Goal: Task Accomplishment & Management: Manage account settings

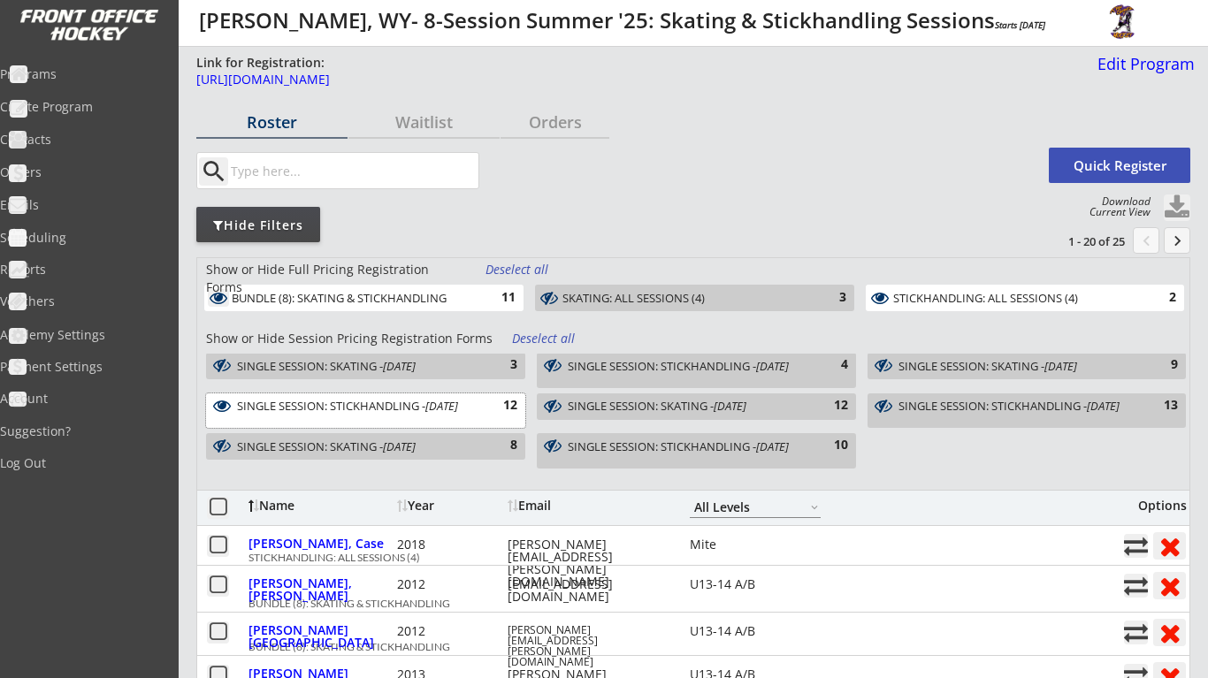
select select ""All Levels""
click at [107, 84] on div "Programs" at bounding box center [84, 75] width 168 height 31
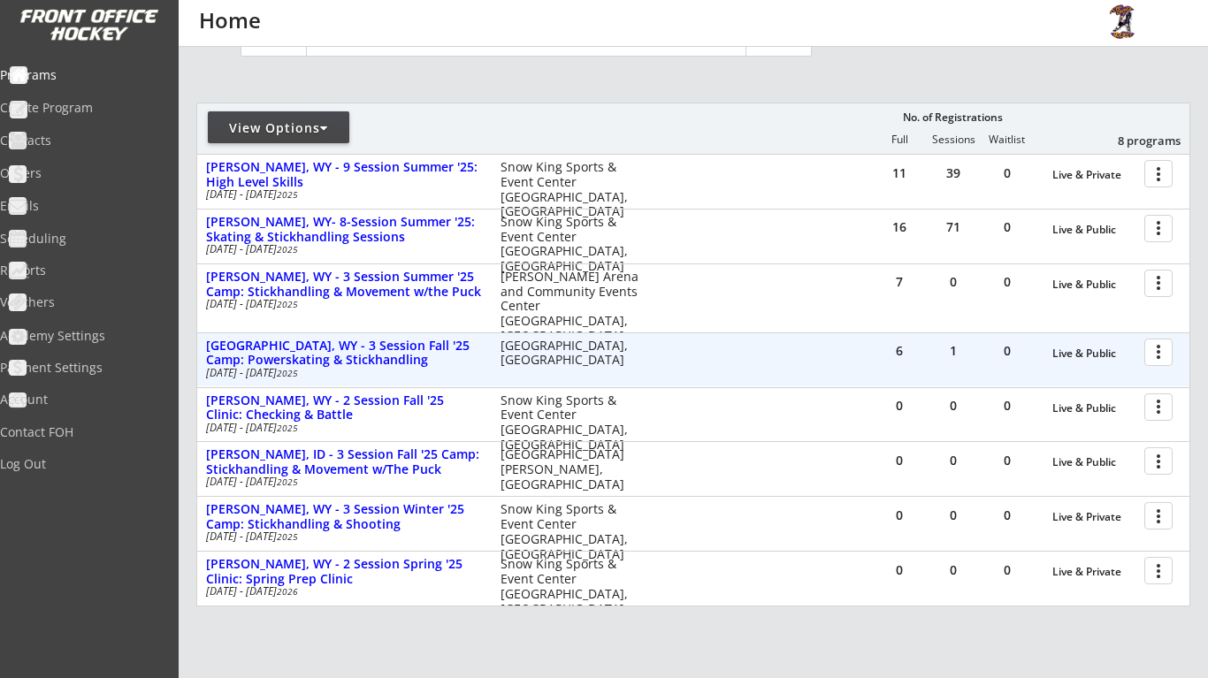
scroll to position [168, 0]
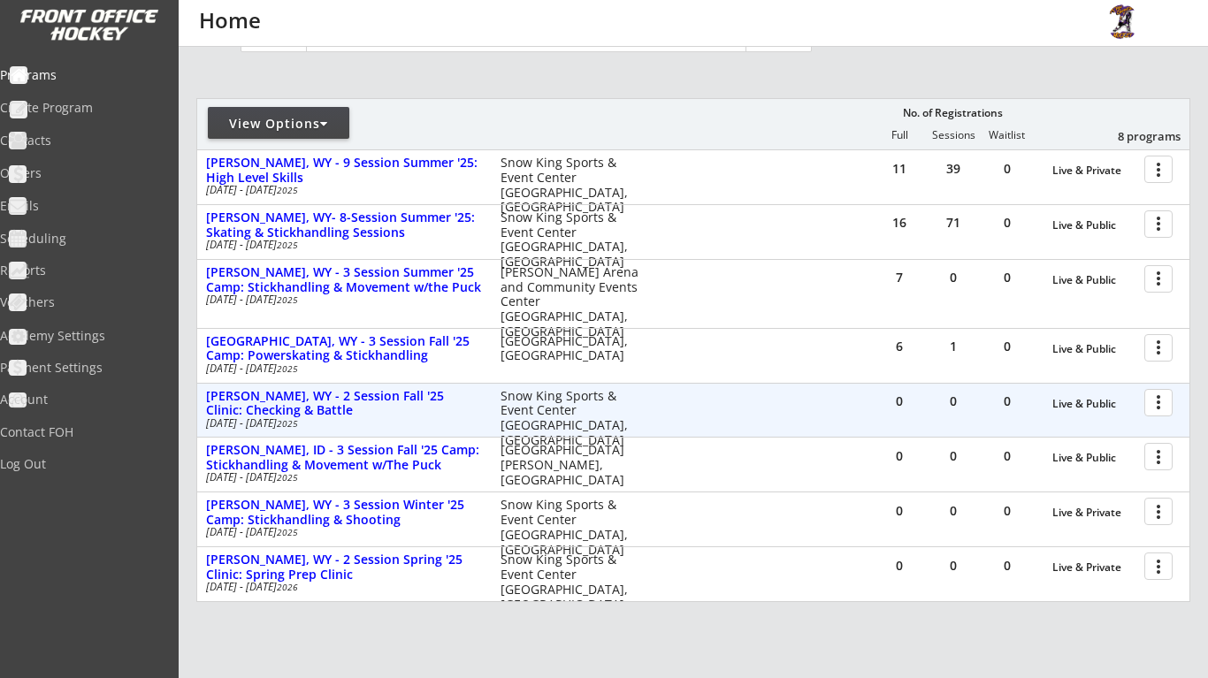
click at [1162, 405] on div at bounding box center [1161, 401] width 31 height 31
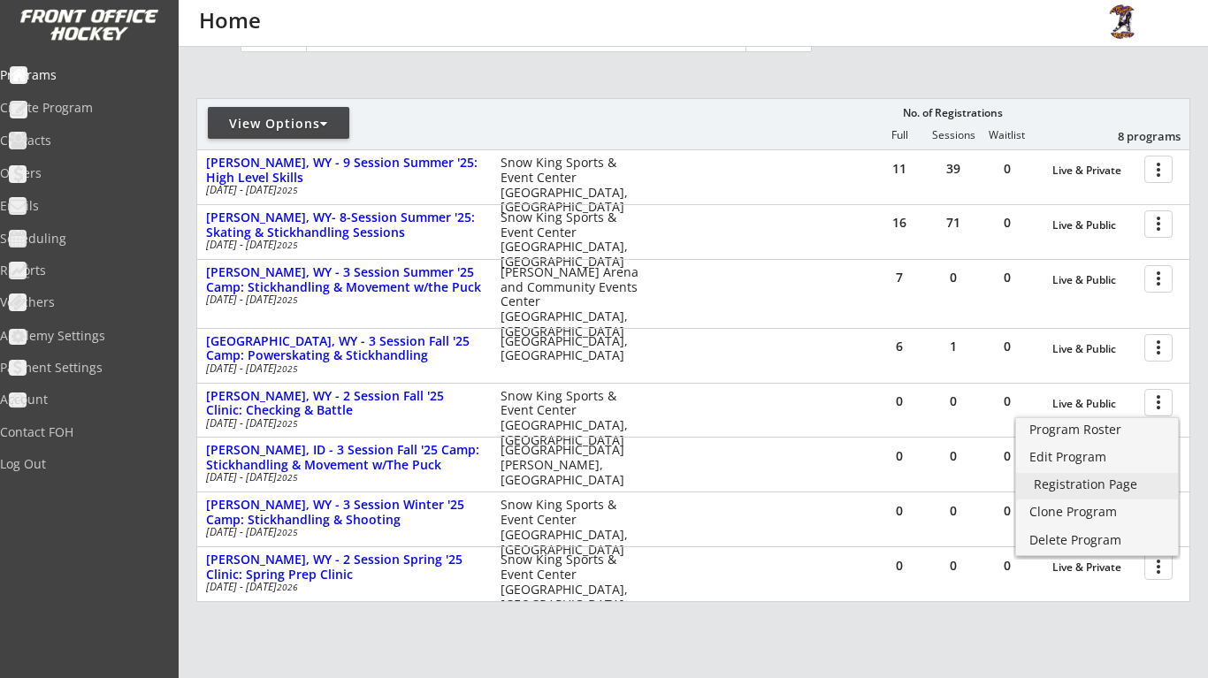
click at [1111, 494] on link "Registration Page" at bounding box center [1097, 486] width 162 height 27
click at [675, 132] on div "View Options No. of Registrations Full Sessions Waitlist 8 programs" at bounding box center [693, 123] width 994 height 51
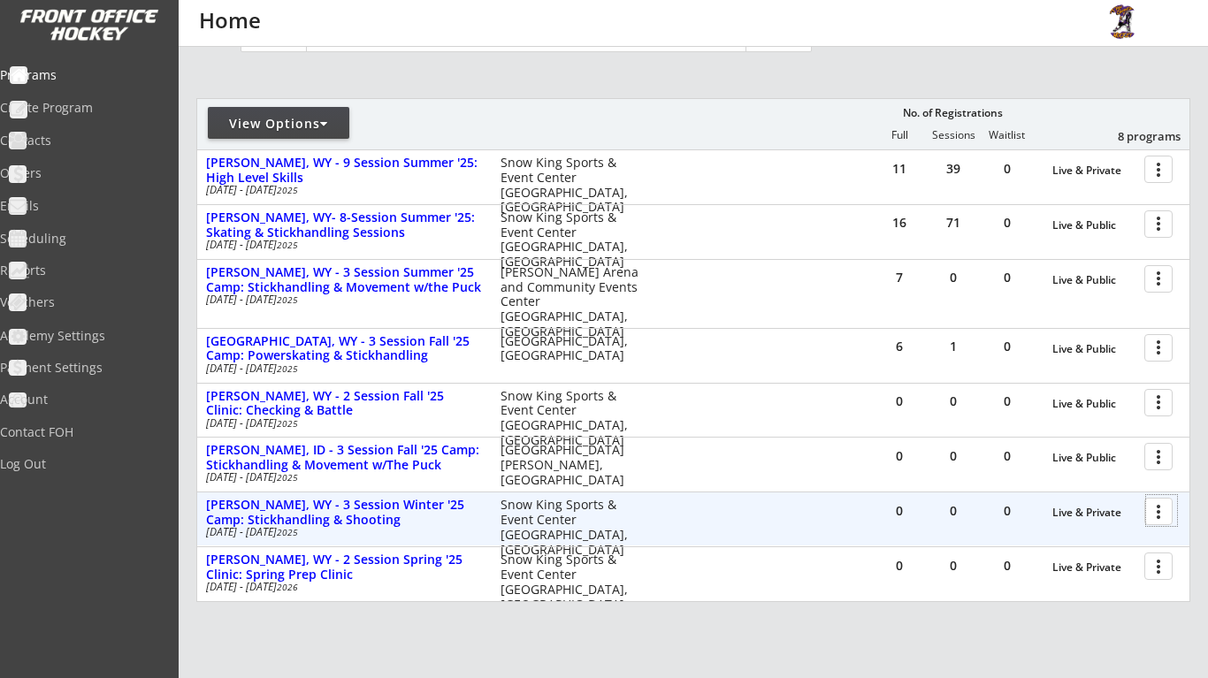
click at [1158, 511] on div at bounding box center [1161, 510] width 31 height 31
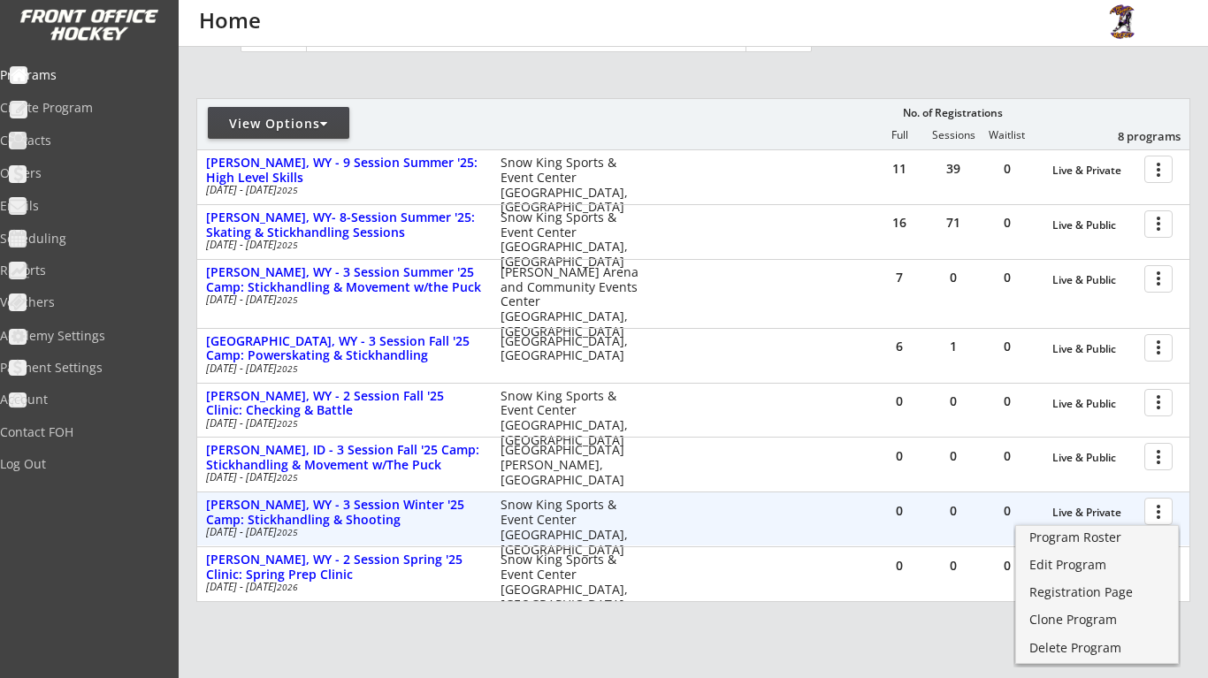
click at [1158, 511] on div at bounding box center [1161, 510] width 31 height 31
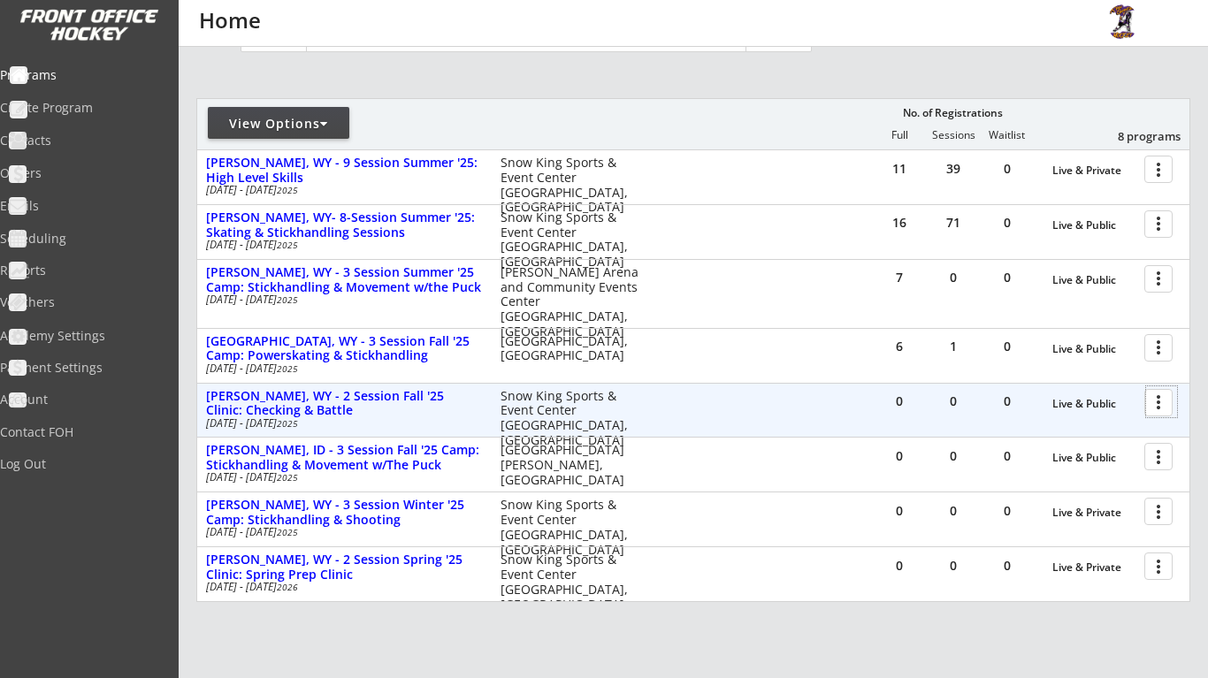
click at [1154, 406] on div at bounding box center [1161, 401] width 31 height 31
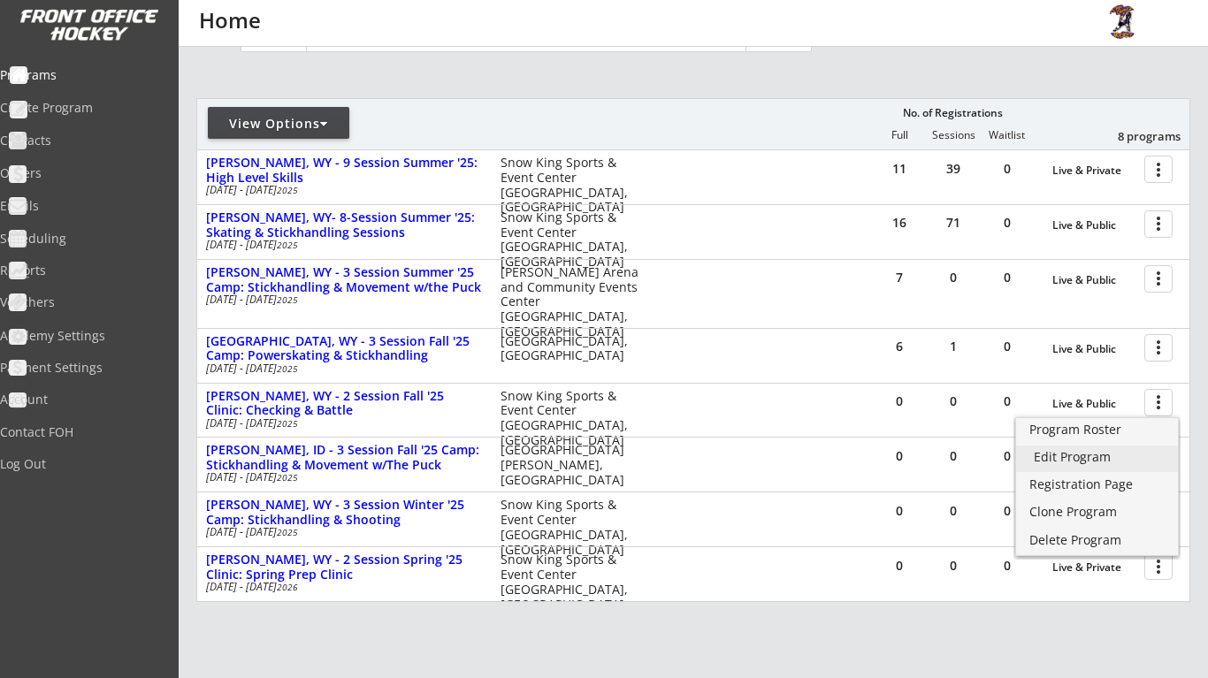
click at [1134, 454] on div "Edit Program" at bounding box center [1097, 457] width 126 height 12
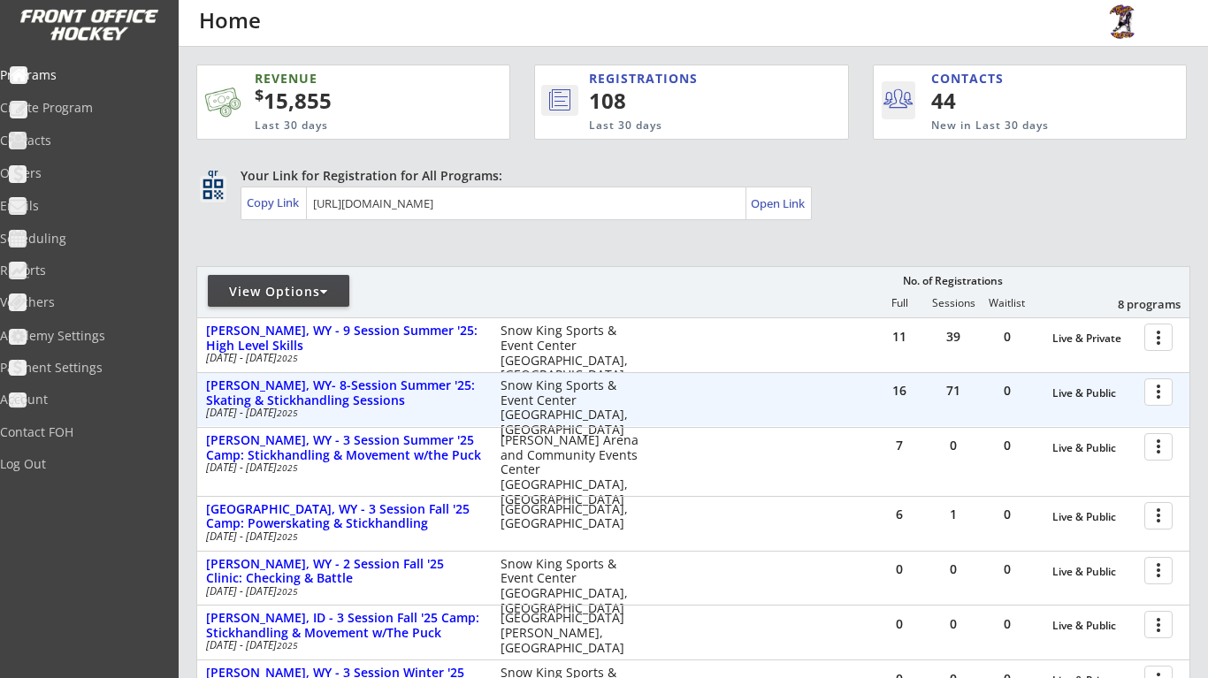
click at [1165, 393] on div at bounding box center [1161, 391] width 31 height 31
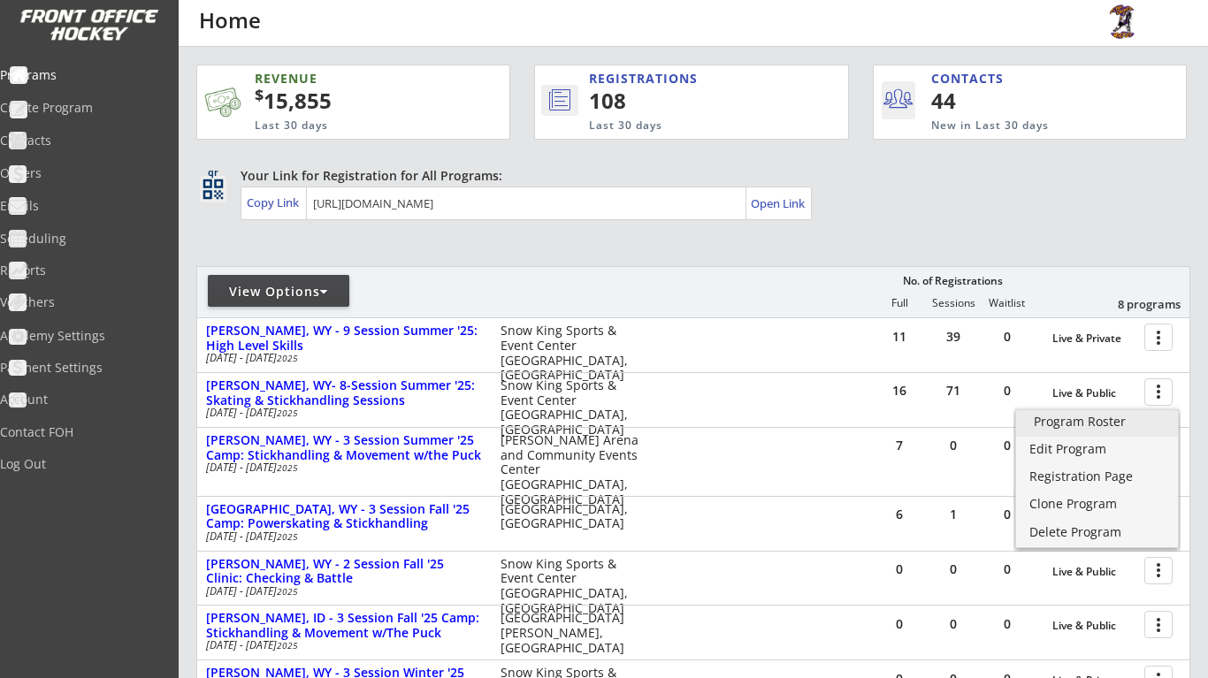
click at [1118, 430] on link "Program Roster" at bounding box center [1097, 423] width 162 height 27
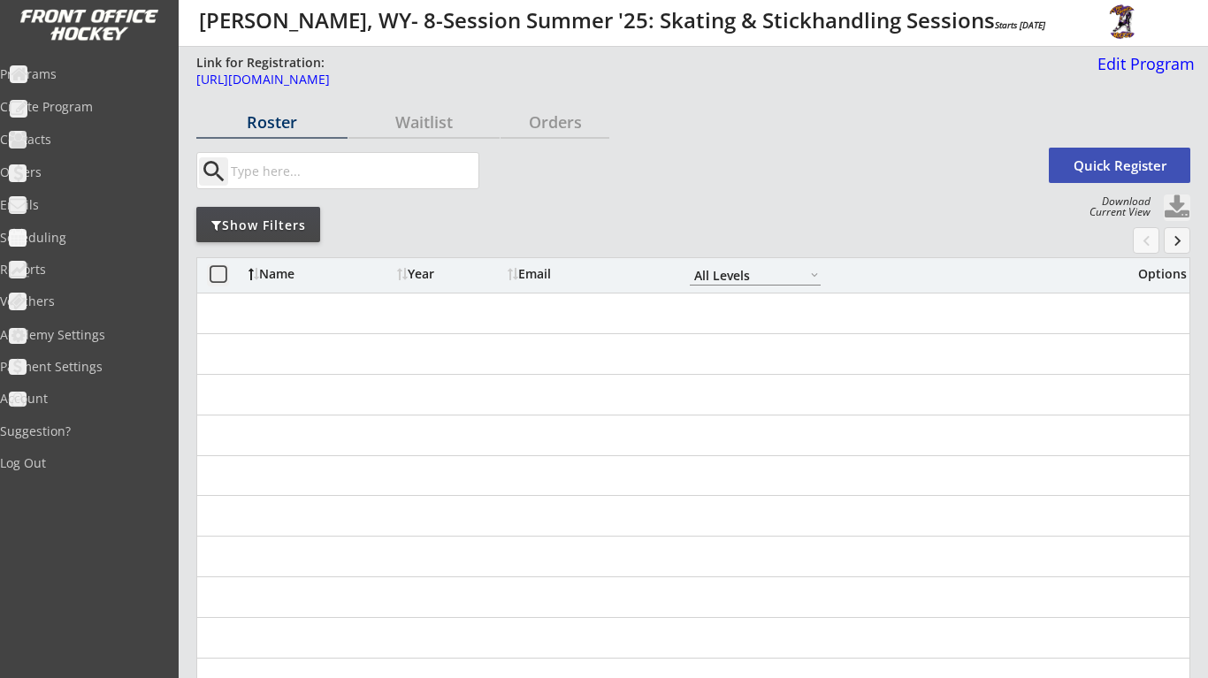
select select ""All Levels""
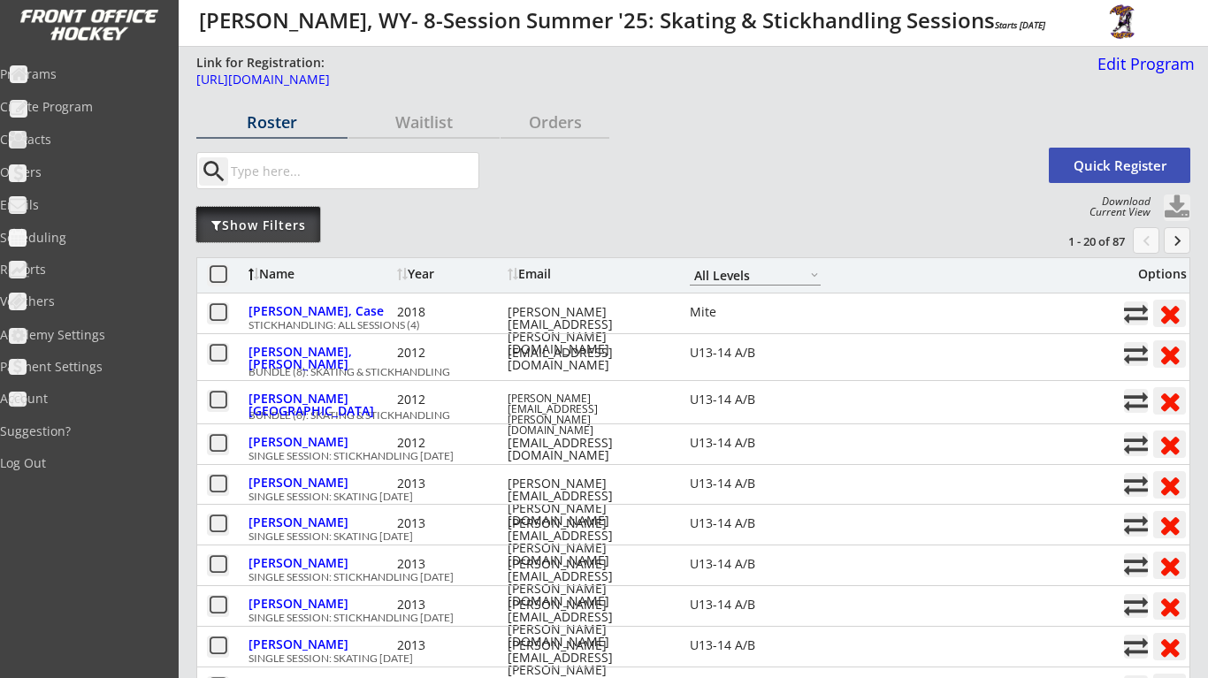
click at [251, 238] on div "Show Filters" at bounding box center [258, 224] width 124 height 35
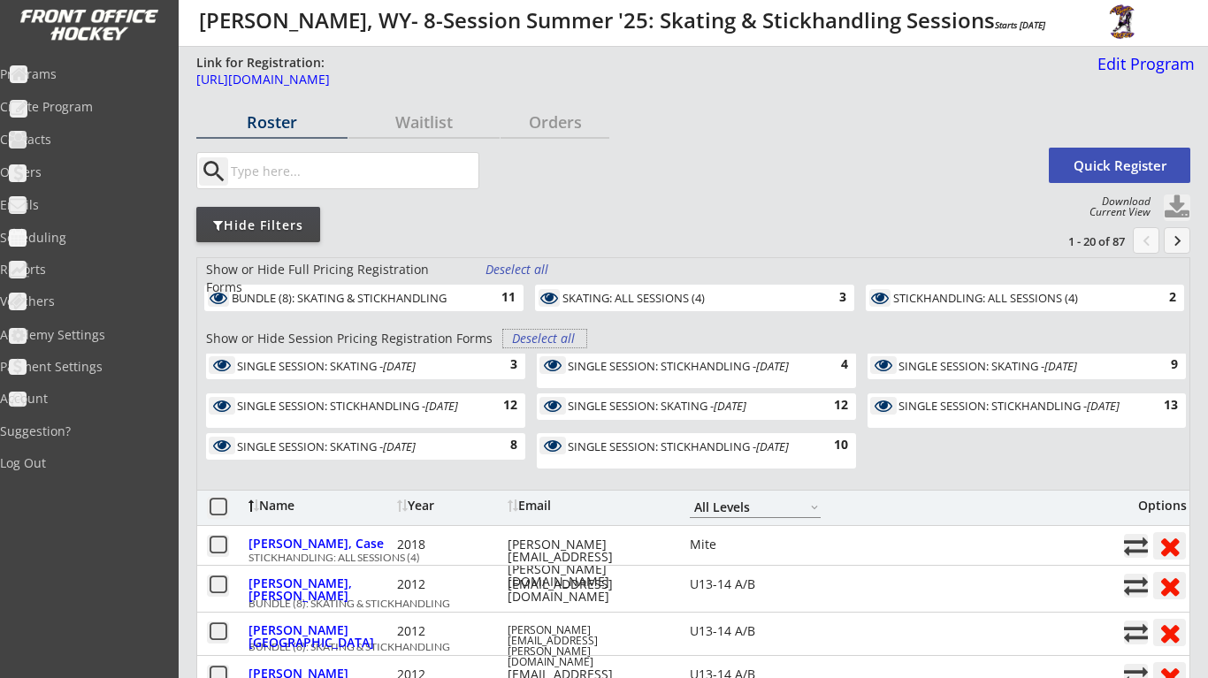
click at [562, 332] on div "Deselect all" at bounding box center [544, 339] width 65 height 18
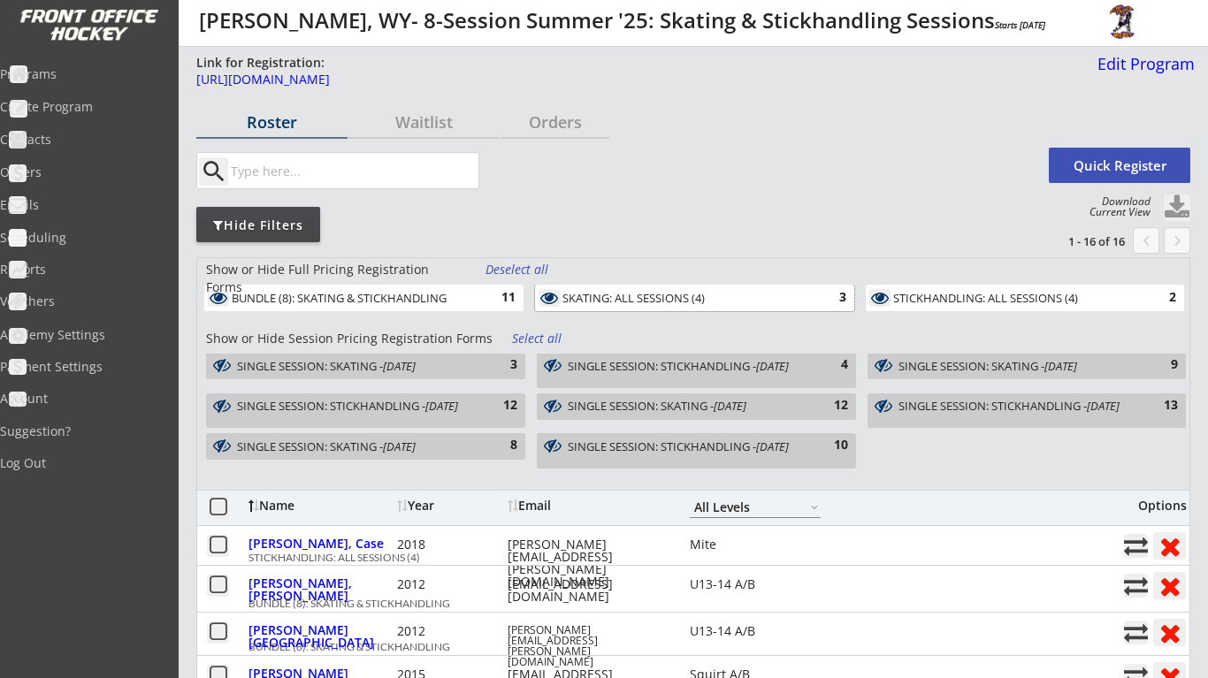
click at [799, 299] on div "SKATING: ALL SESSIONS (4)" at bounding box center [684, 299] width 244 height 14
click at [426, 410] on div "SINGLE SESSION: STICKHANDLING - [DATE]" at bounding box center [356, 406] width 239 height 12
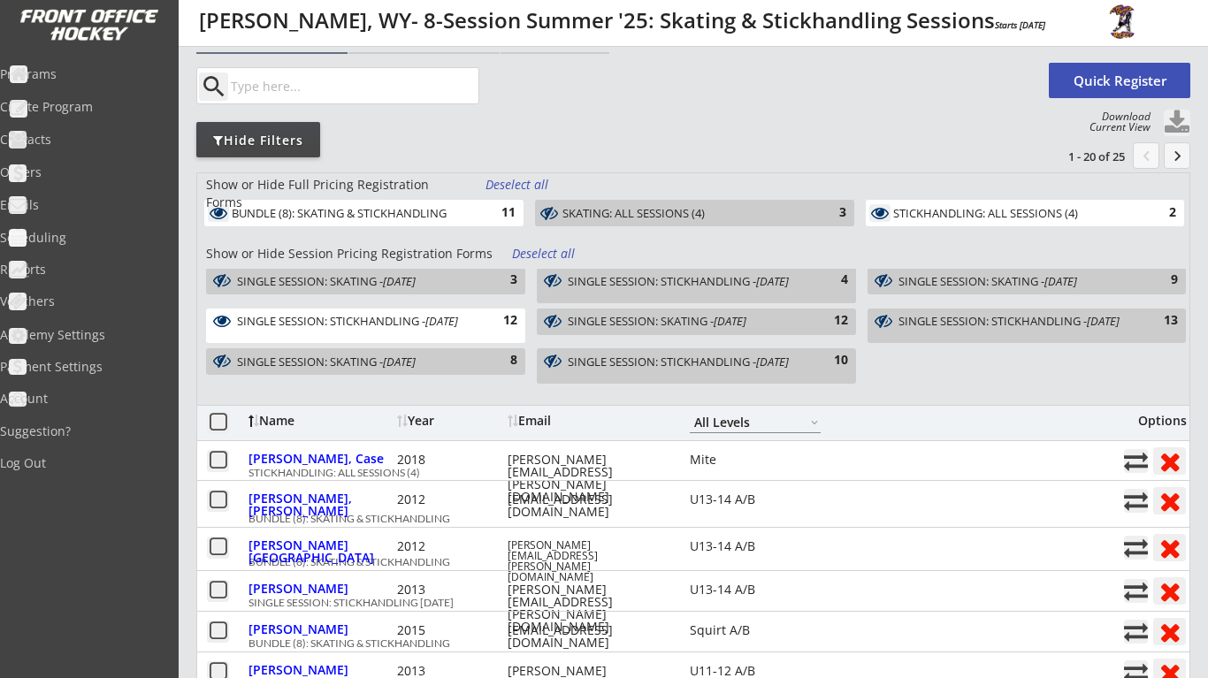
scroll to position [83, 0]
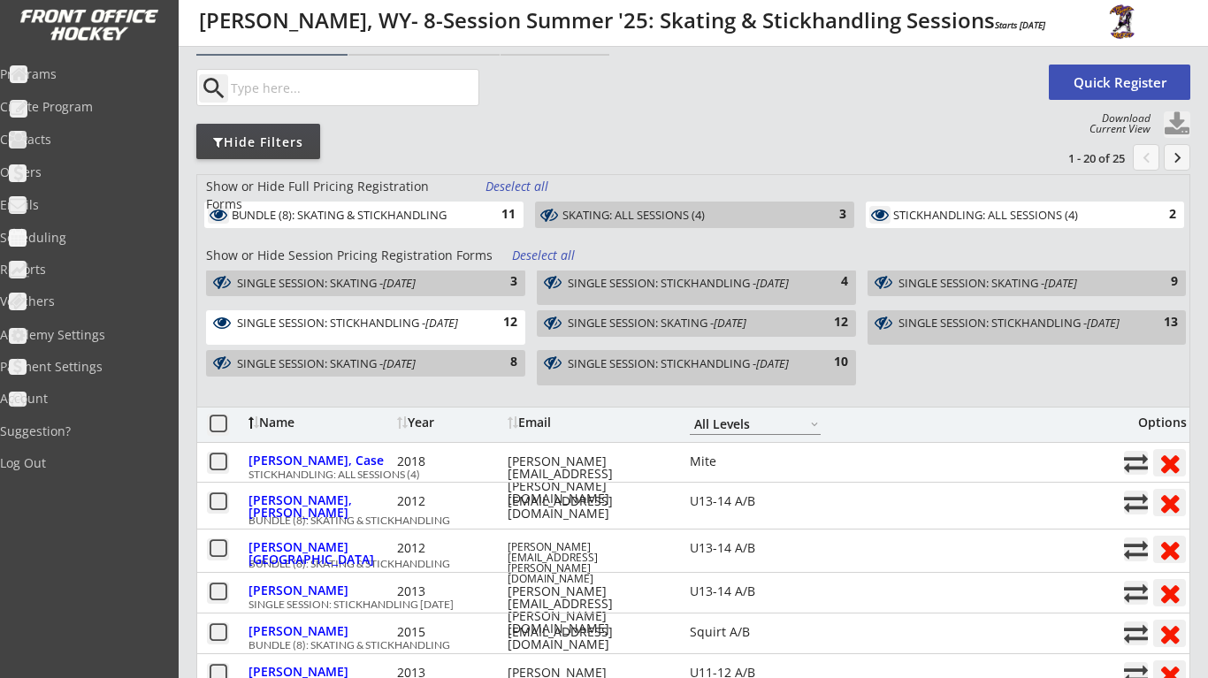
click at [1172, 123] on button at bounding box center [1177, 124] width 27 height 27
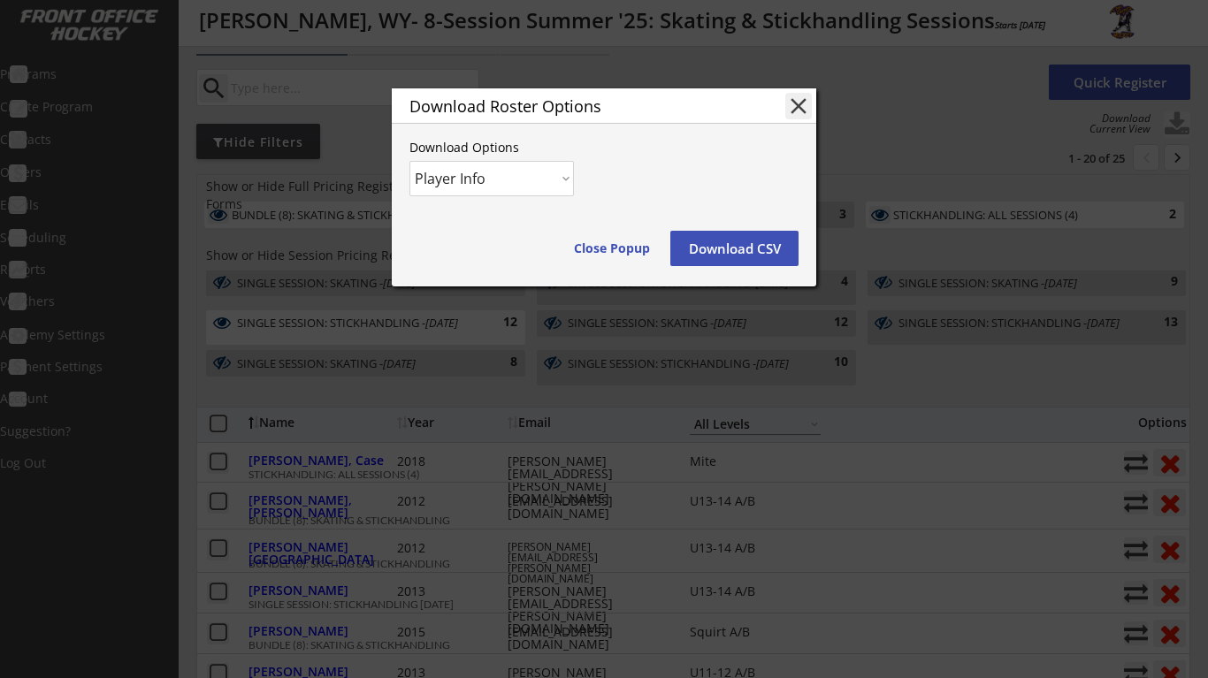
select select ""Player and Order Info""
click at [752, 253] on button "Download CSV" at bounding box center [734, 248] width 128 height 35
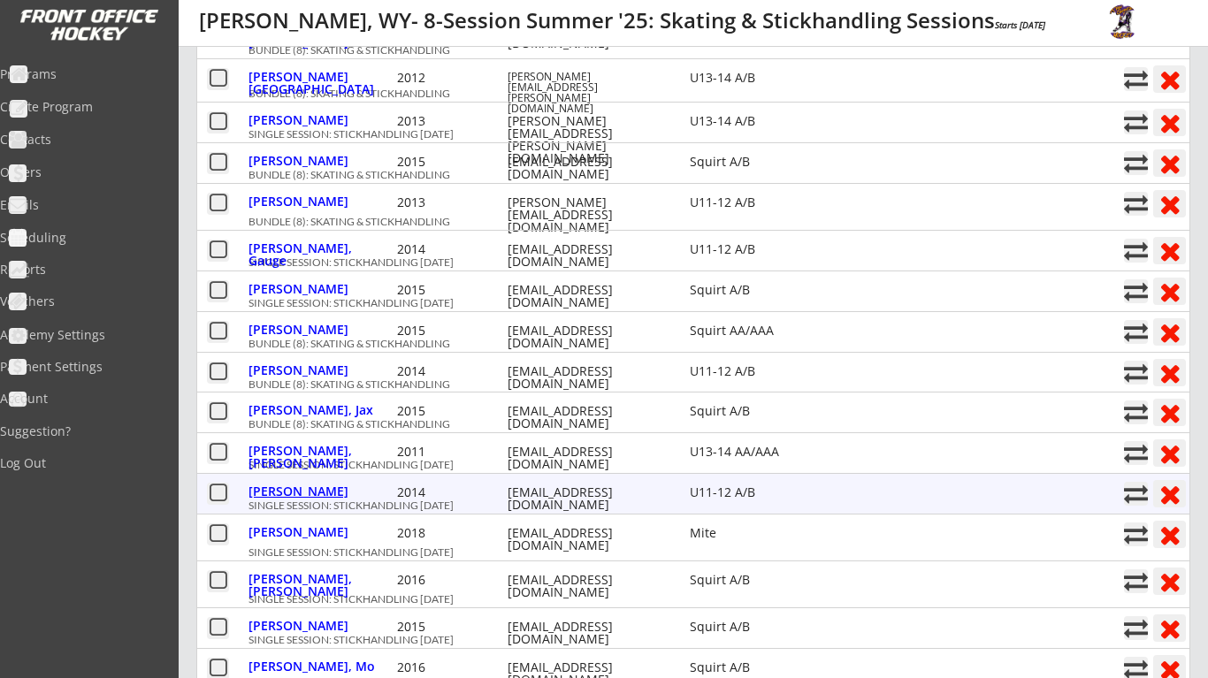
scroll to position [566, 0]
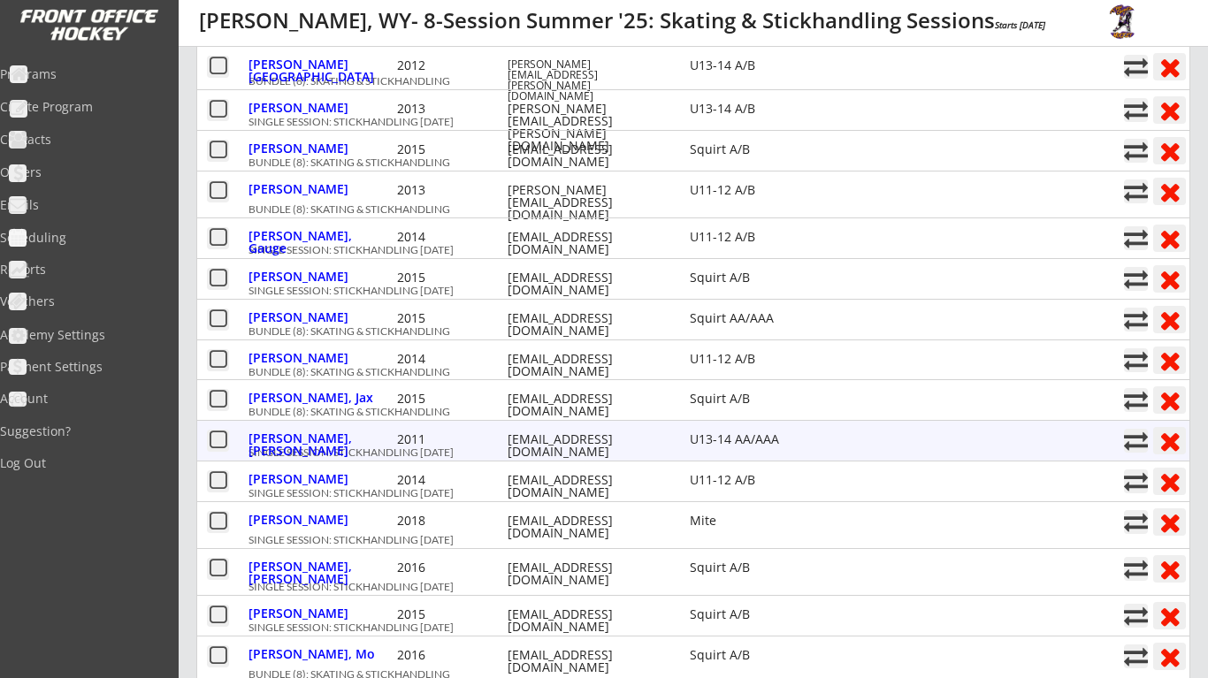
click at [1134, 429] on button at bounding box center [1136, 441] width 24 height 24
select select ""1348695171700984260__LOOKUP__1738168648320x289651126155988200""
select select ""1348695171700984260__LOOKUP__1738168340139x474694092113838100""
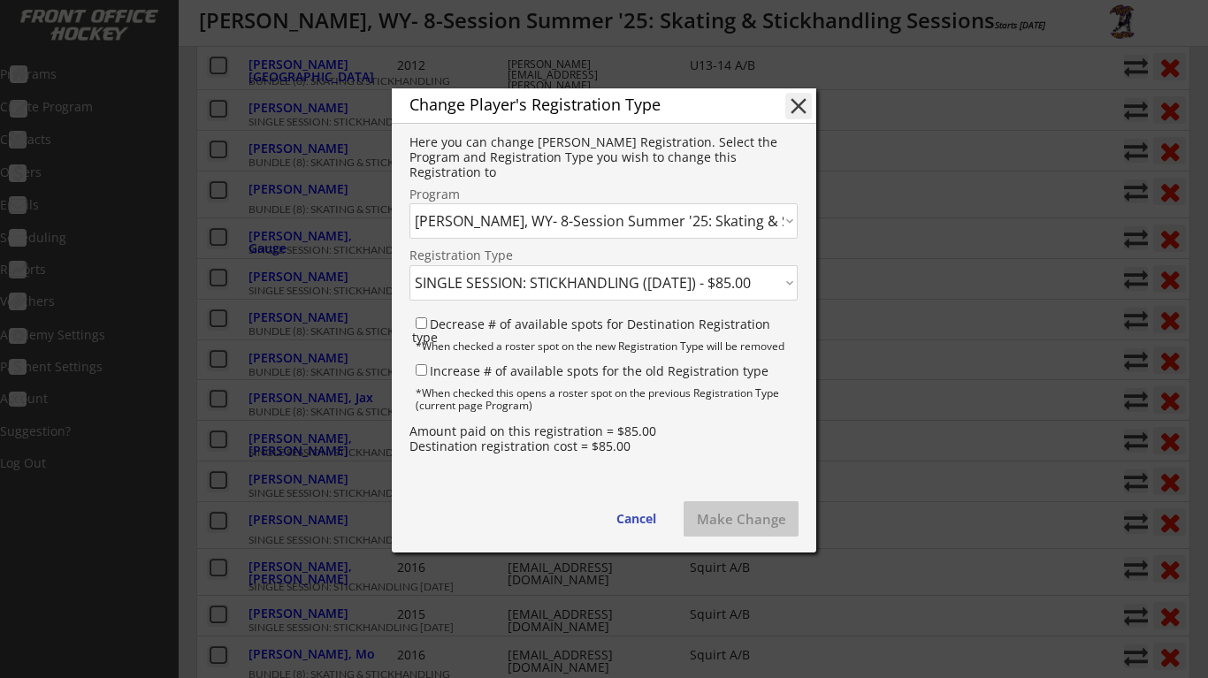
select select ""1348695171700984260__LOOKUP__1738168649520x186861035248910840""
click at [746, 517] on button "Make Change" at bounding box center [741, 518] width 115 height 35
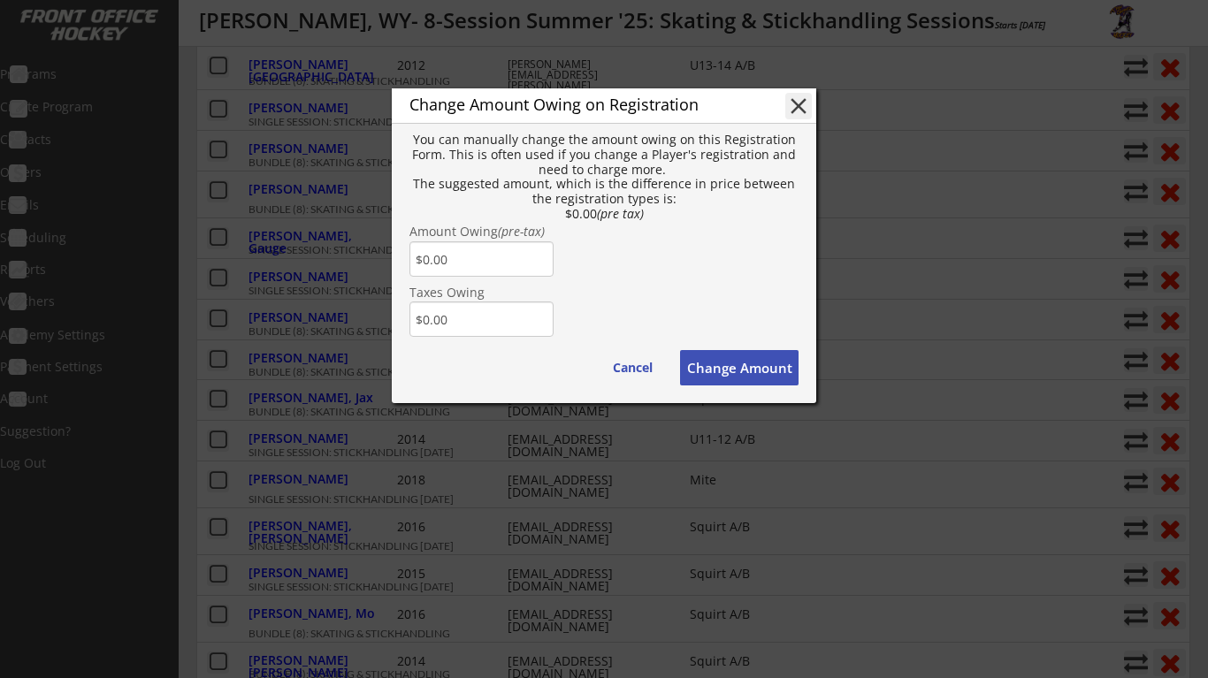
click at [724, 363] on button "Change Amount" at bounding box center [739, 367] width 118 height 35
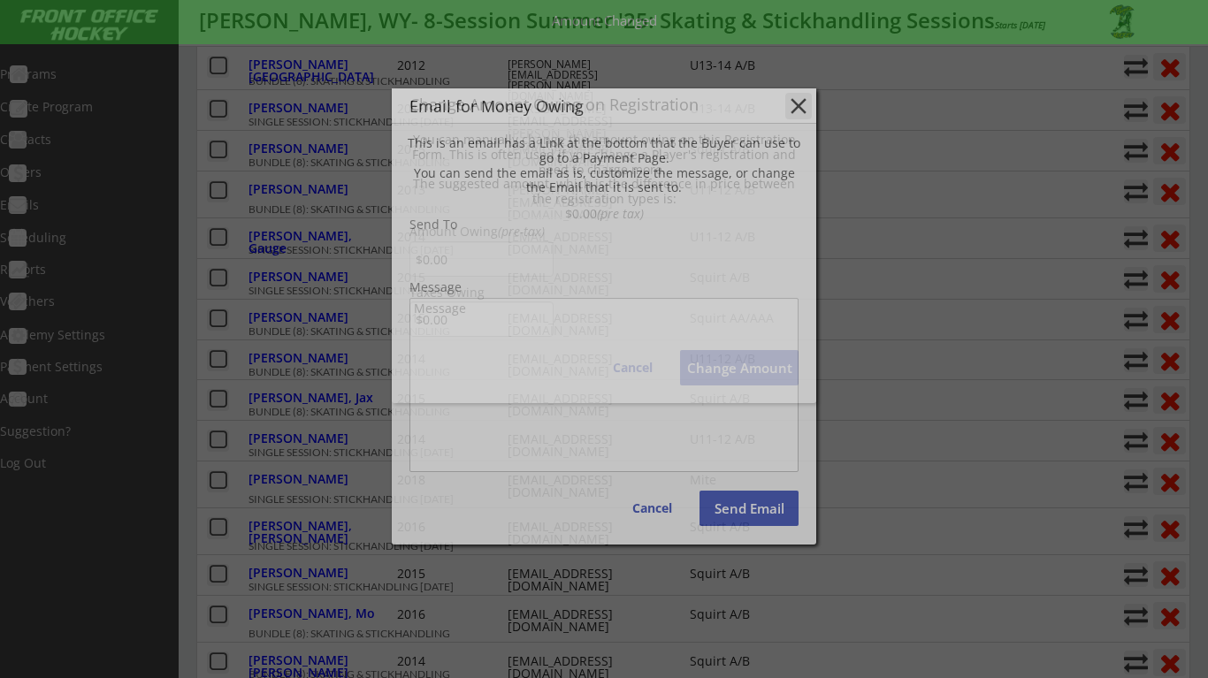
type input "[EMAIL_ADDRESS][DOMAIN_NAME]"
type textarea "Hello [PERSON_NAME], There is some money owing on your account from your Order …"
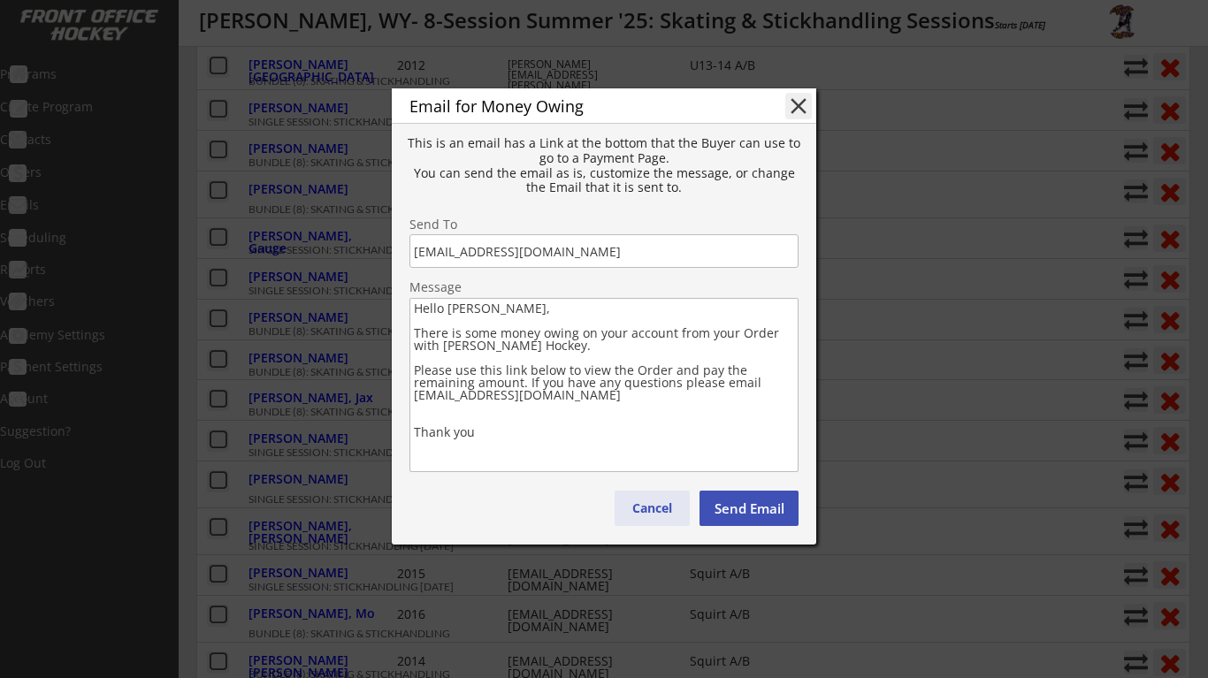
click at [670, 501] on button "Cancel" at bounding box center [652, 508] width 75 height 35
type textarea "Hello , There is some money owing on your account from your Order with . Please…"
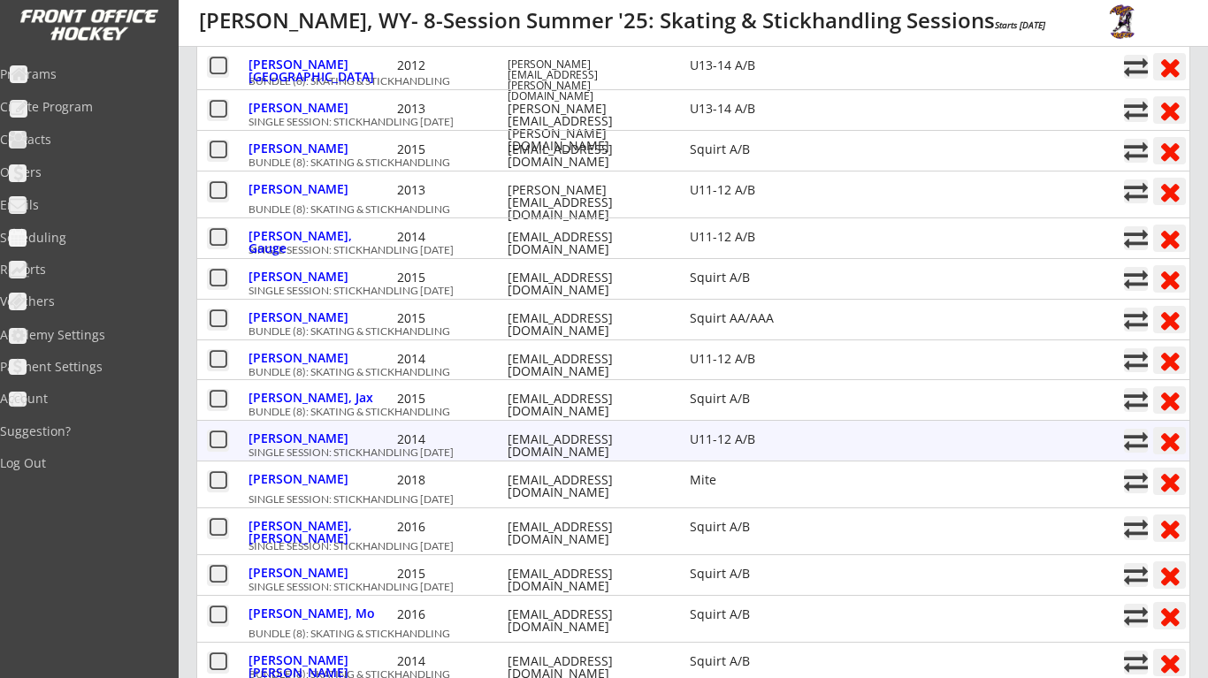
click at [1139, 430] on button at bounding box center [1136, 441] width 24 height 24
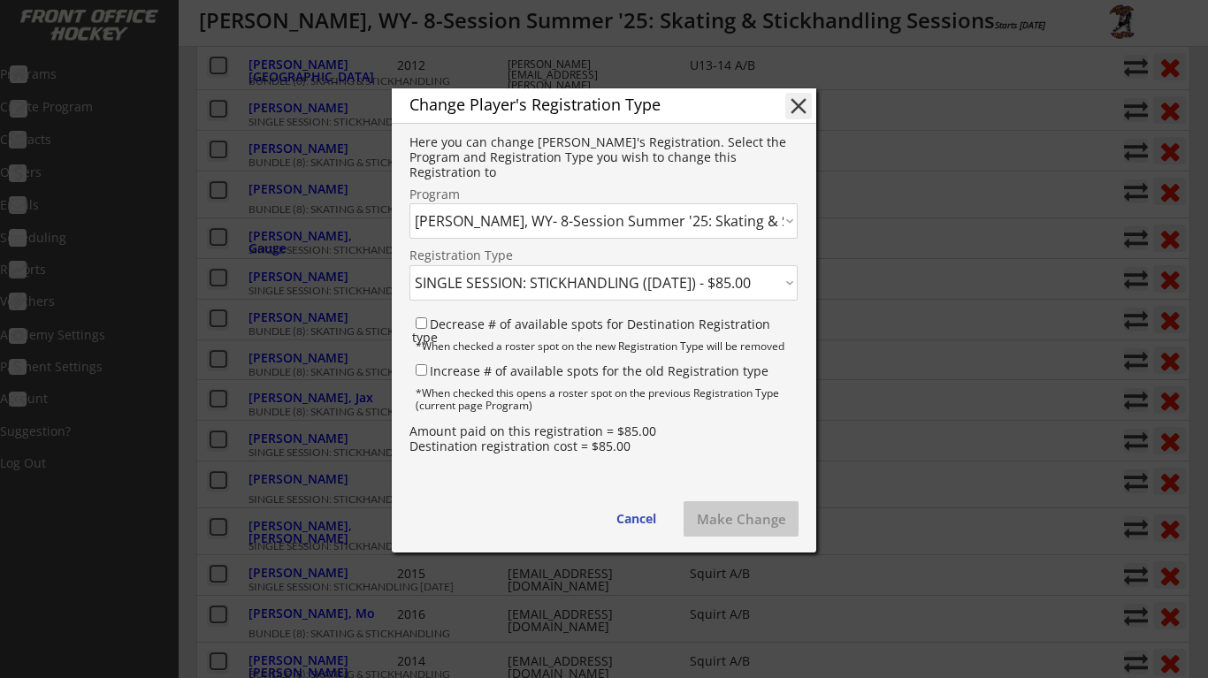
select select ""1348695171700984260__LOOKUP__1738168649520x186861035248910840""
click at [724, 518] on button "Make Change" at bounding box center [741, 518] width 115 height 35
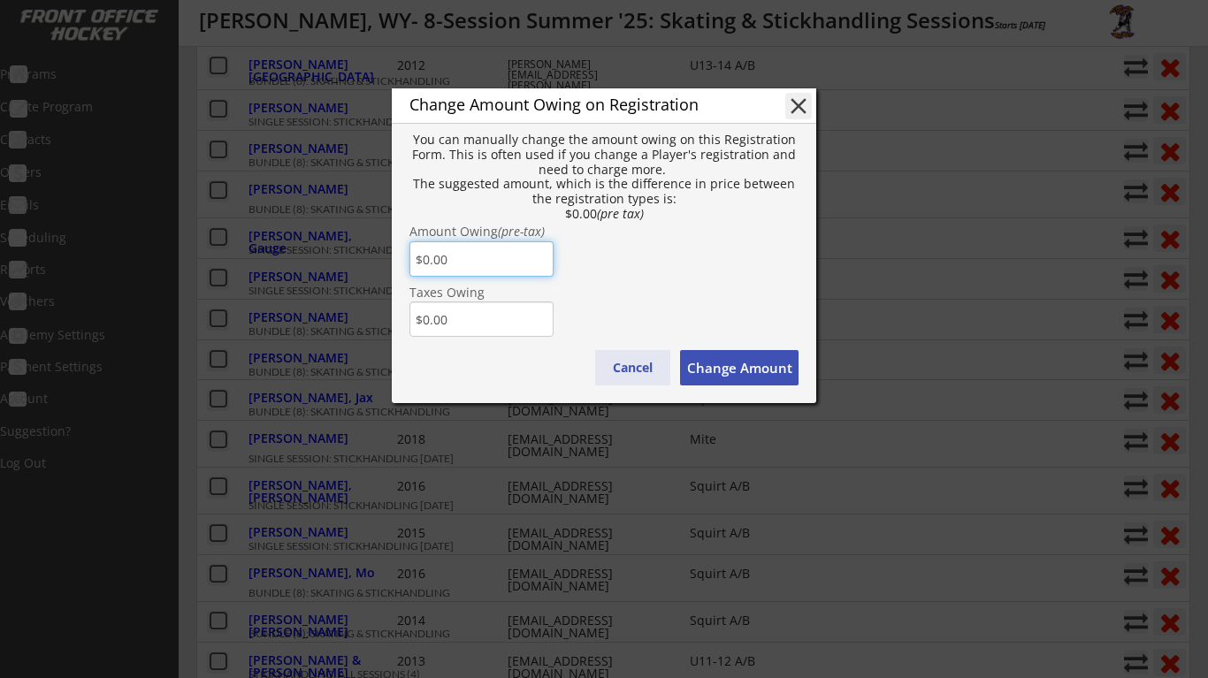
click at [638, 365] on button "Cancel" at bounding box center [632, 367] width 75 height 35
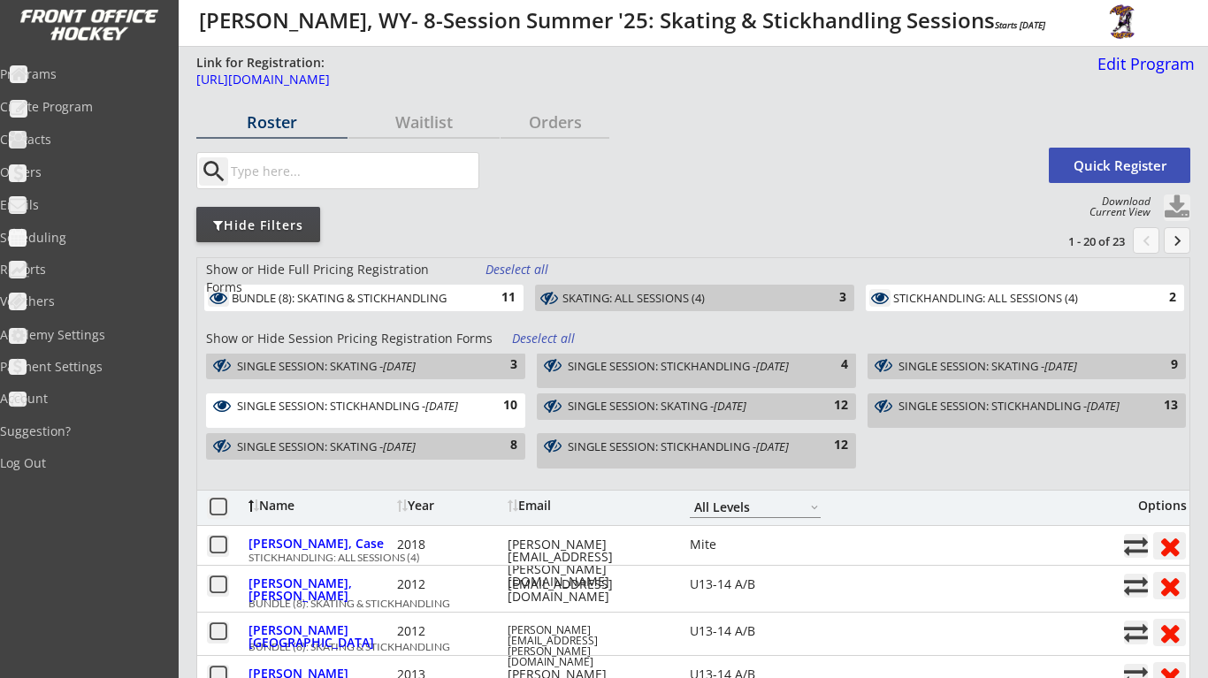
scroll to position [0, 0]
click at [1180, 203] on button at bounding box center [1177, 208] width 27 height 27
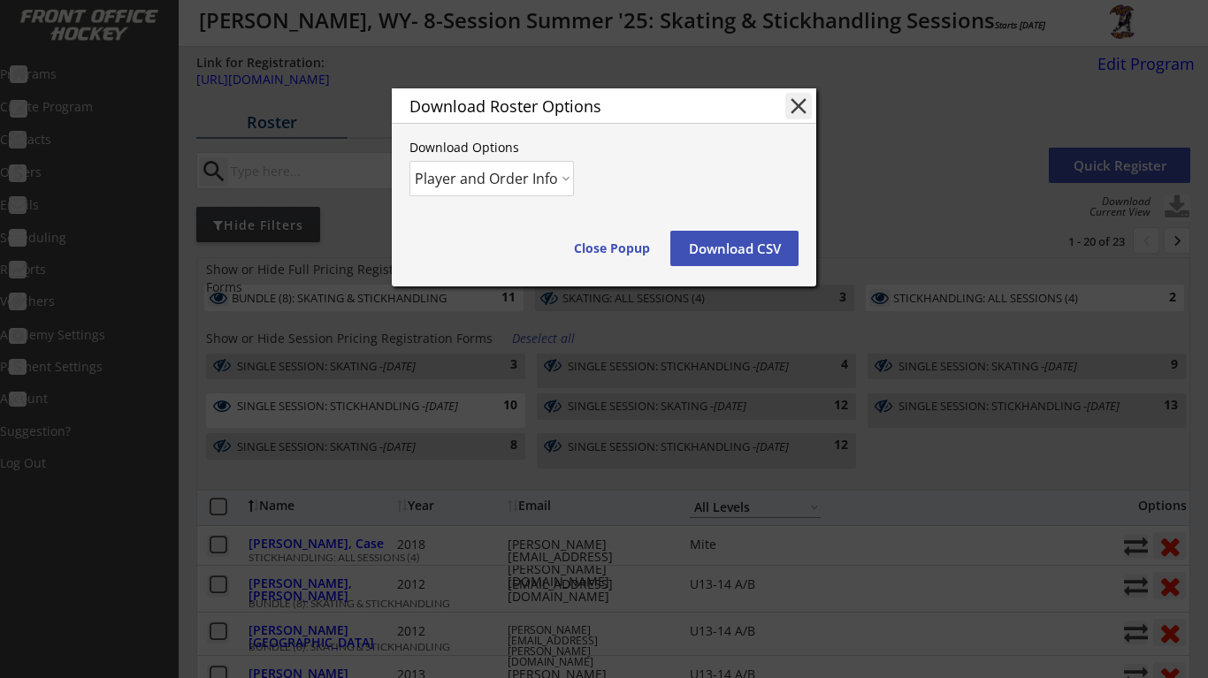
click at [755, 255] on button "Download CSV" at bounding box center [734, 248] width 128 height 35
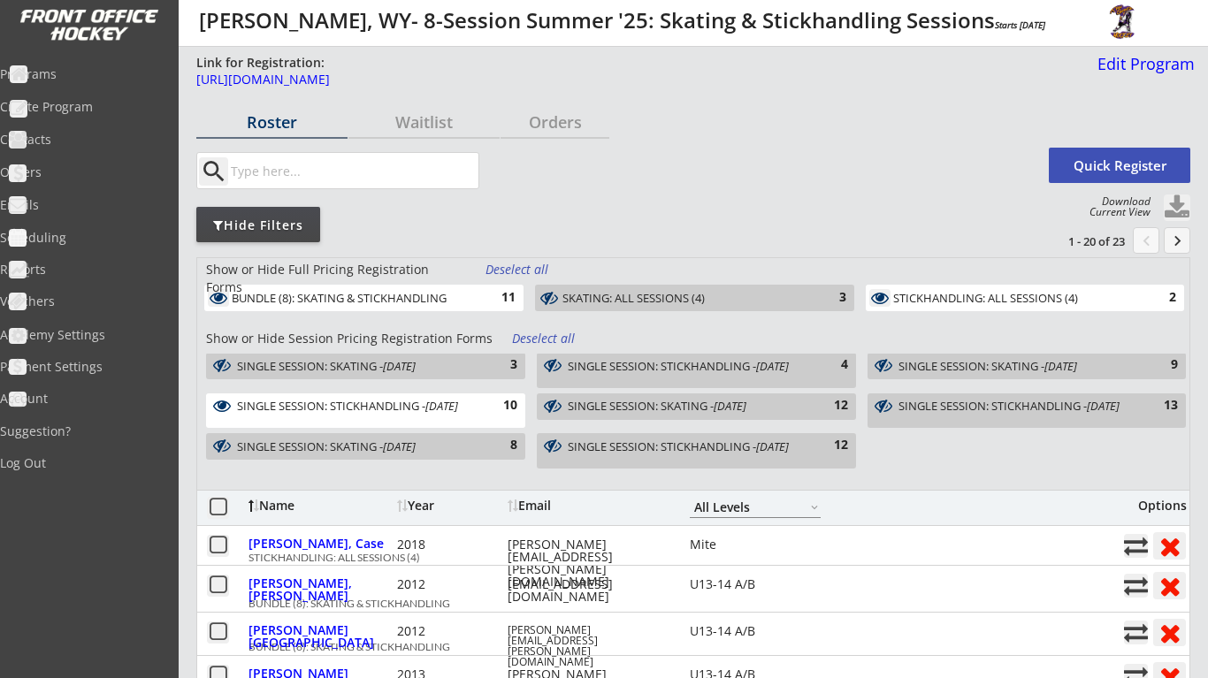
click at [537, 334] on div "Deselect all" at bounding box center [544, 339] width 65 height 18
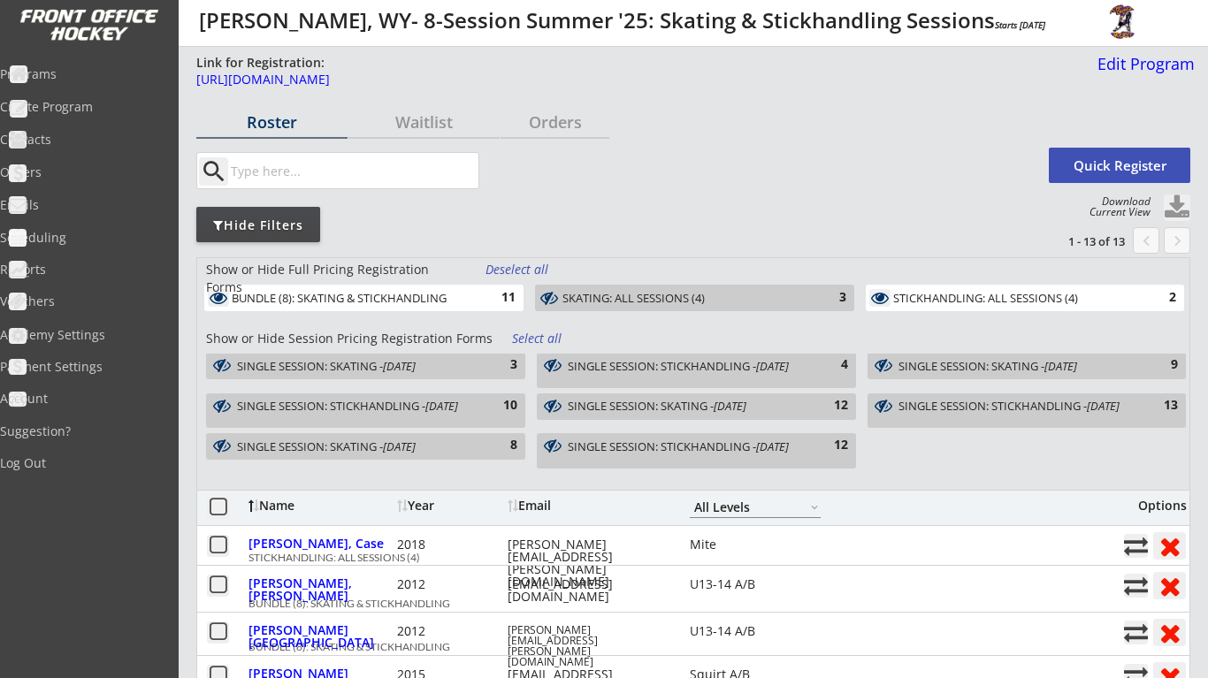
click at [537, 274] on div "Deselect all" at bounding box center [517, 270] width 65 height 18
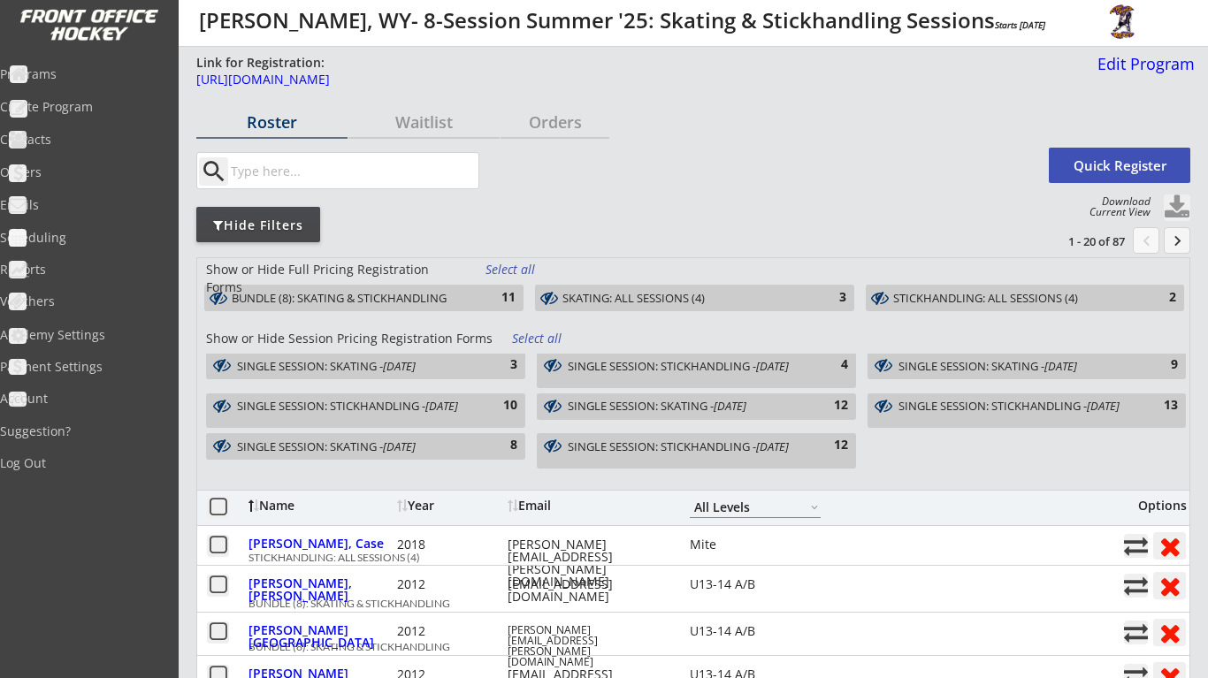
click at [541, 338] on div "Select all" at bounding box center [544, 339] width 65 height 18
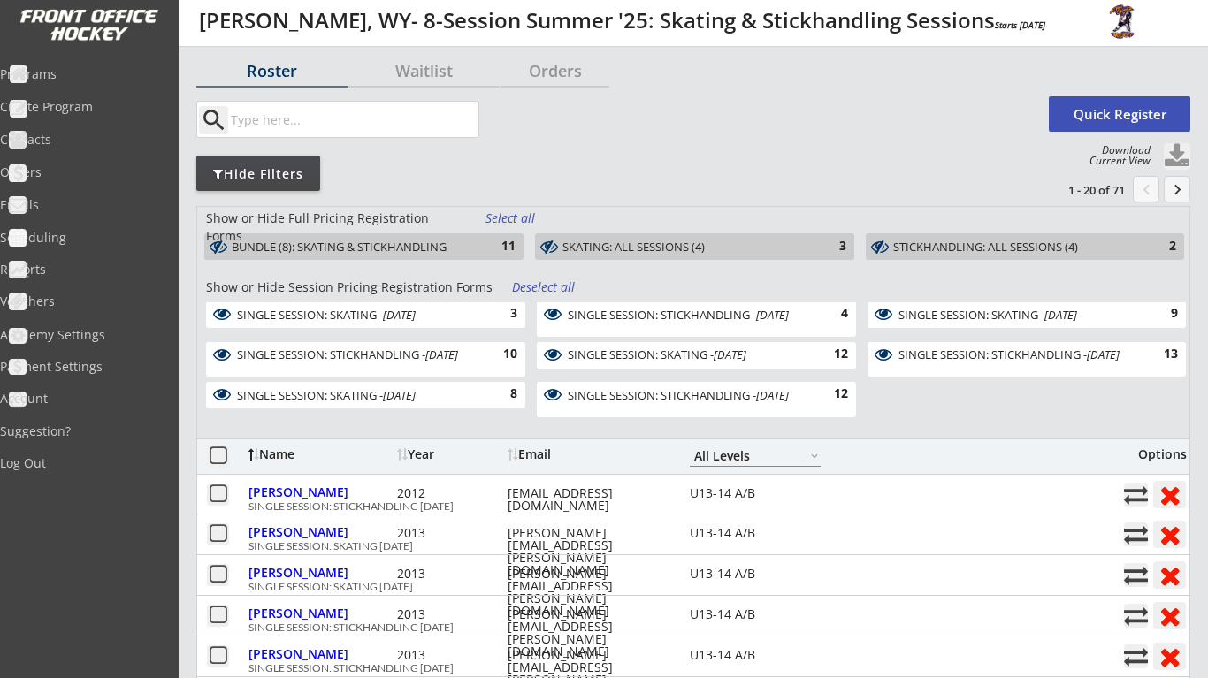
scroll to position [56, 0]
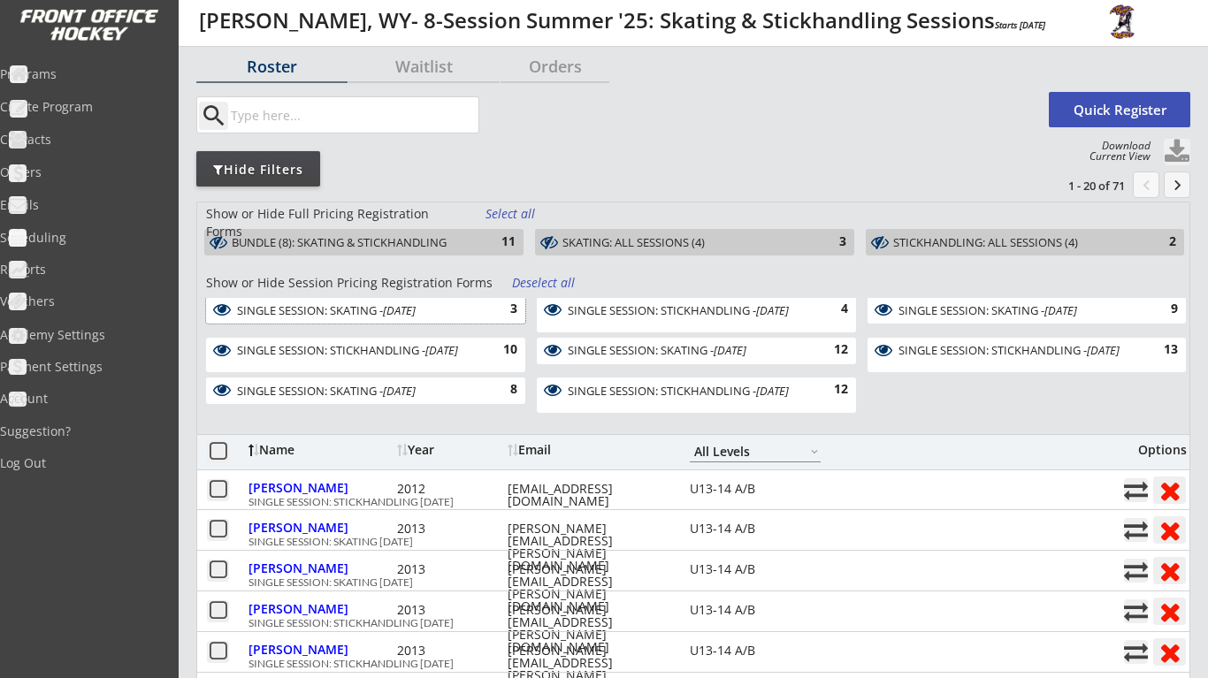
click at [499, 314] on div "3" at bounding box center [499, 310] width 35 height 18
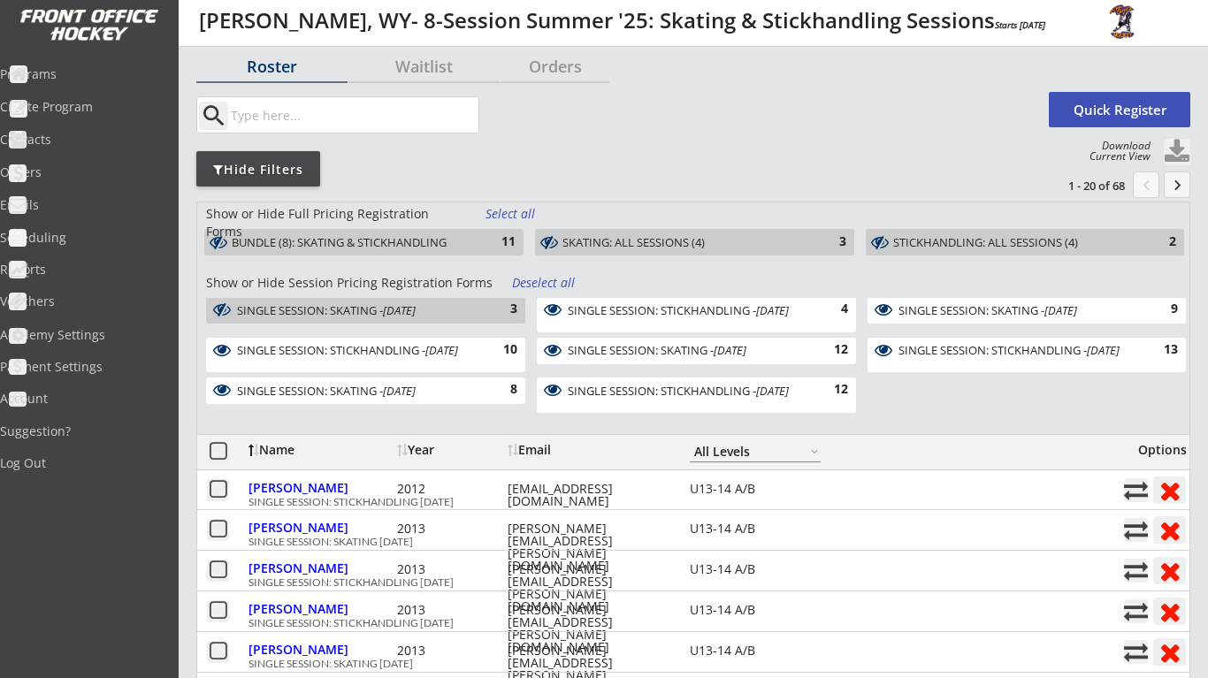
click at [689, 314] on div "SINGLE SESSION: STICKHANDLING - [DATE]" at bounding box center [687, 310] width 239 height 12
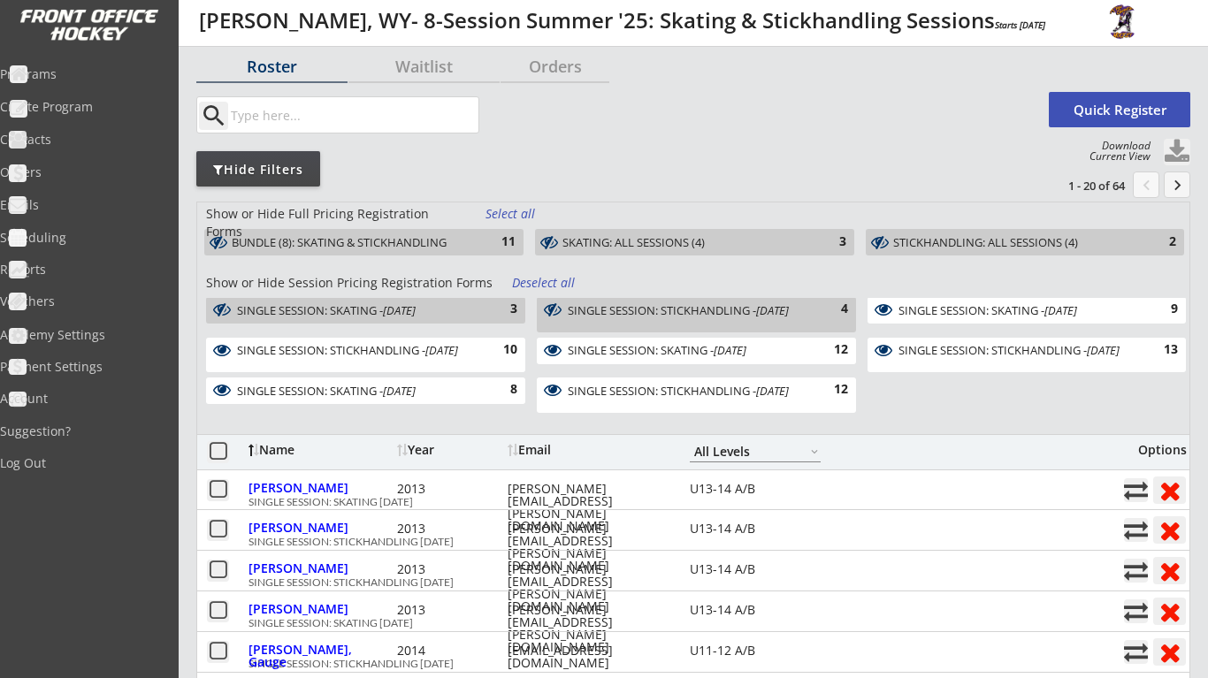
click at [901, 304] on div "SINGLE SESSION: SKATING - [DATE]" at bounding box center [1017, 310] width 238 height 12
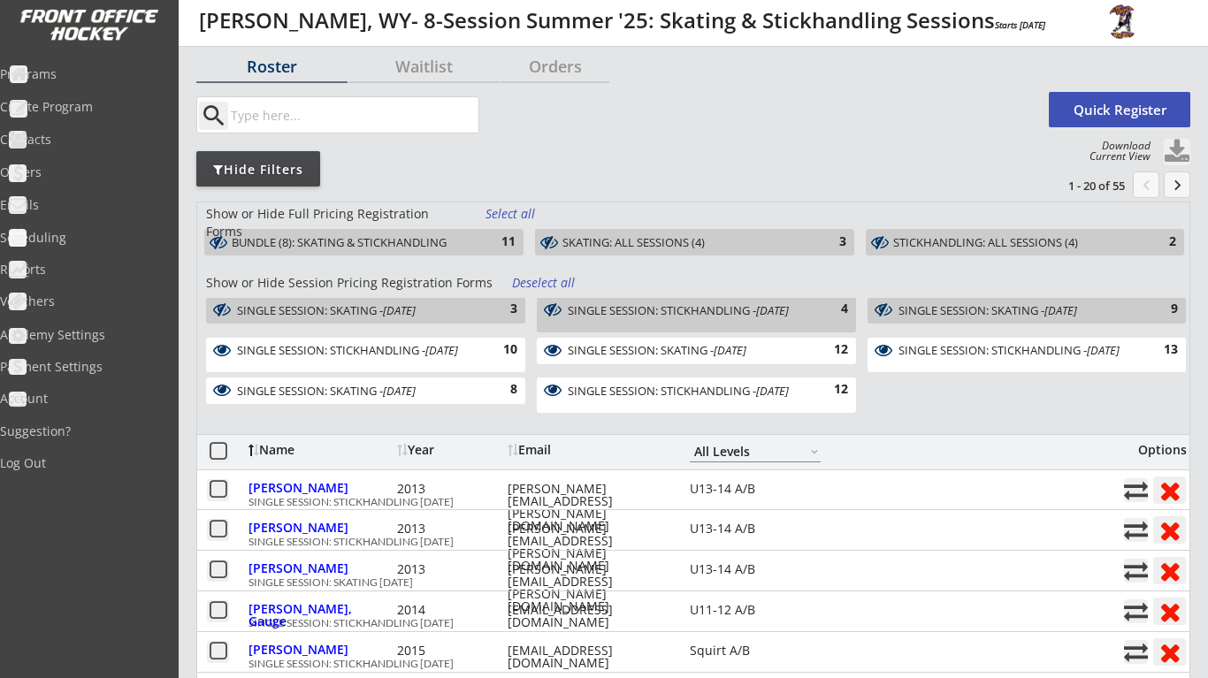
click at [1179, 151] on button at bounding box center [1177, 152] width 27 height 27
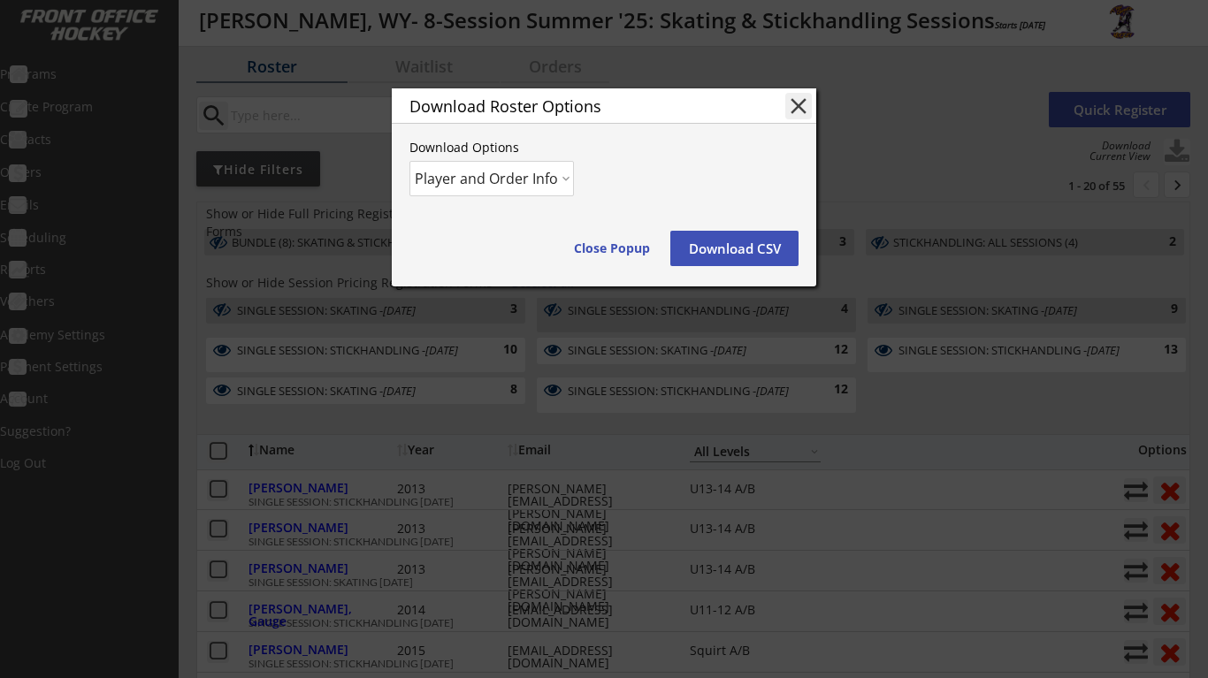
select select ""Player Info""
click at [728, 239] on button "Download CSV" at bounding box center [734, 248] width 128 height 35
